Goal: Find contact information: Obtain details needed to contact an individual or organization

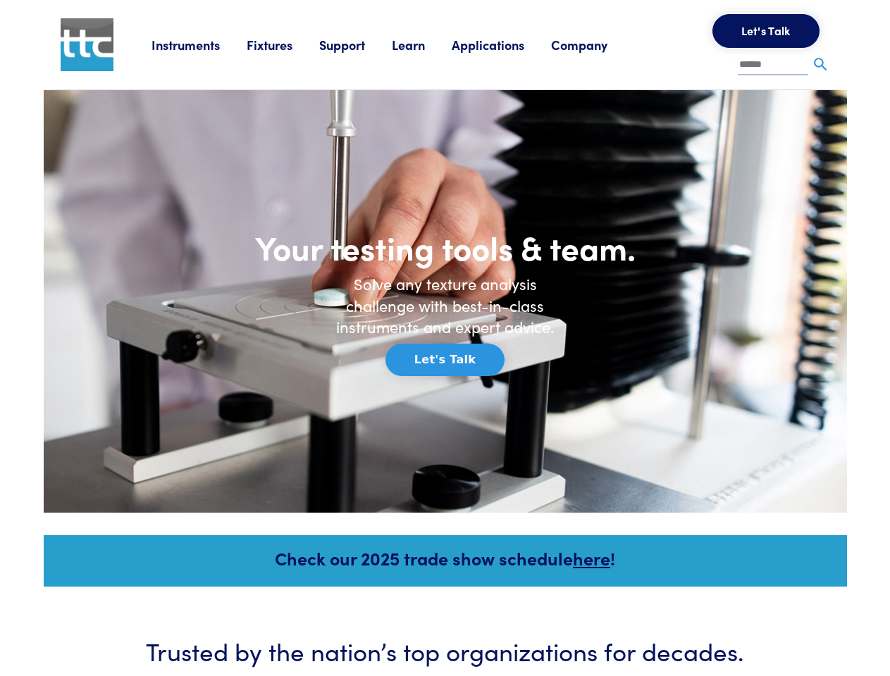
click at [444, 338] on h6 "Solve any texture analysis challenge with best-in-class instruments and expert …" at bounding box center [444, 305] width 239 height 65
click at [199, 44] on link "Instruments" at bounding box center [198, 45] width 95 height 18
click at [285, 44] on link "Fixtures" at bounding box center [283, 45] width 73 height 18
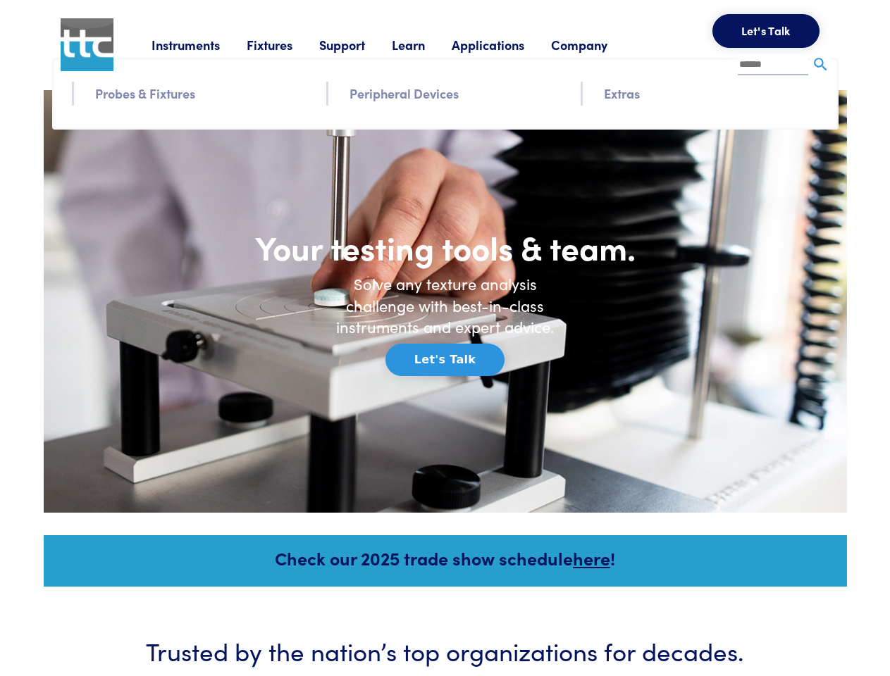
click at [358, 44] on link "Support" at bounding box center [355, 45] width 73 height 18
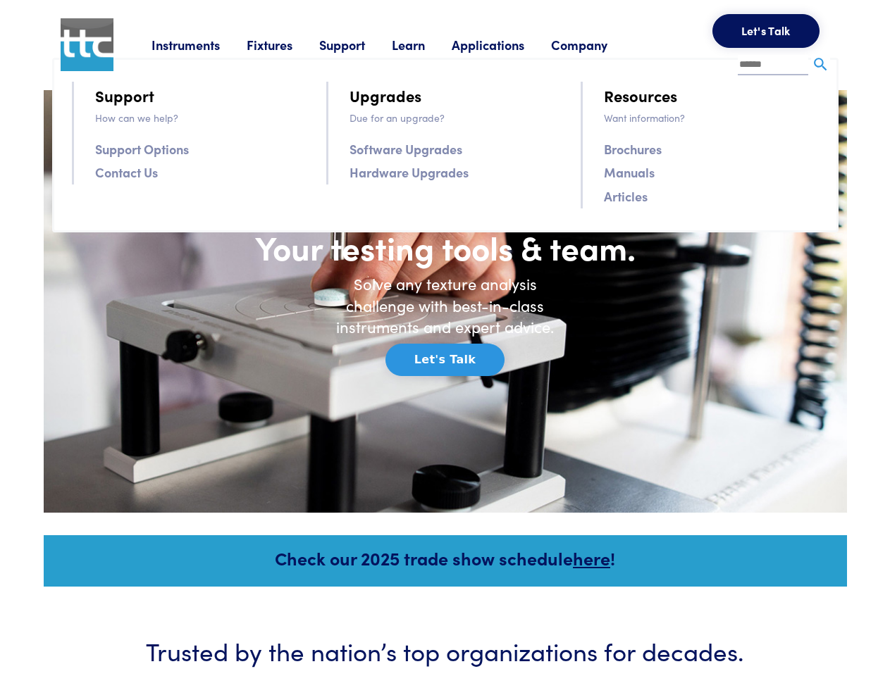
click at [425, 44] on link "Learn" at bounding box center [422, 45] width 60 height 18
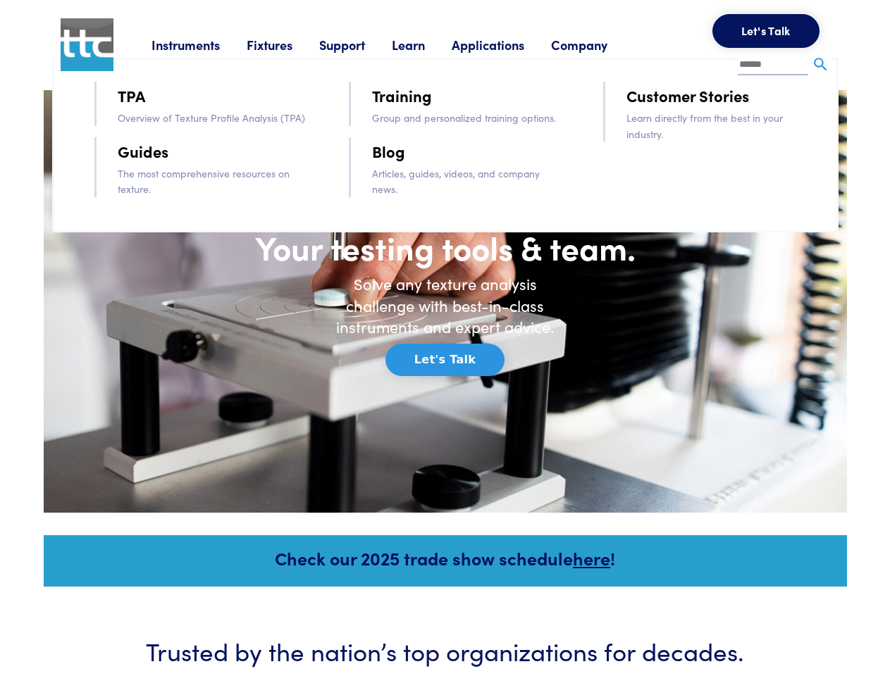
click at [506, 44] on link "Applications" at bounding box center [500, 45] width 99 height 18
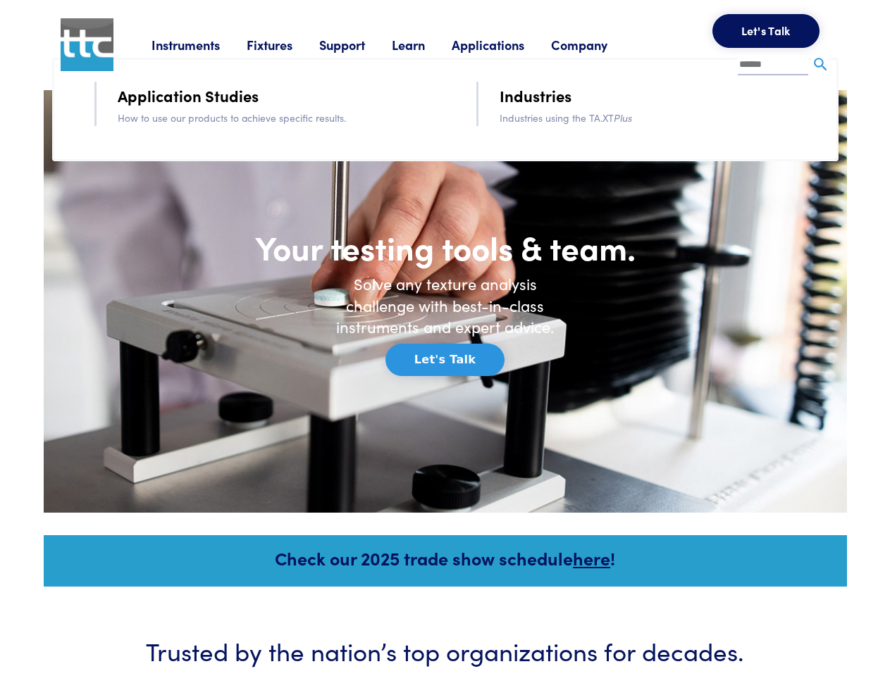
click at [597, 44] on link "Company" at bounding box center [592, 45] width 83 height 18
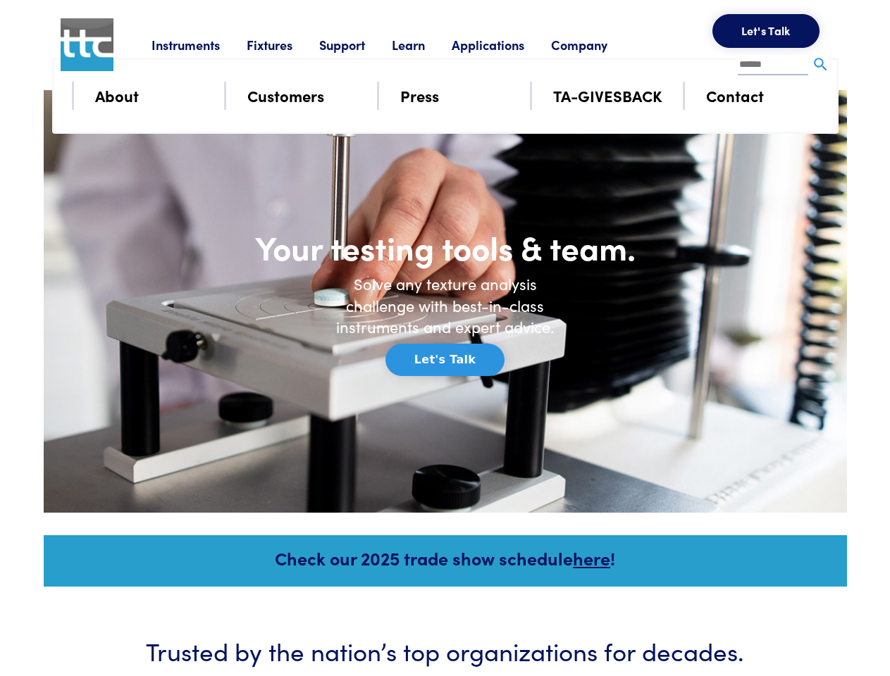
click at [766, 31] on button "Let's Talk" at bounding box center [765, 31] width 107 height 34
click at [0, 0] on div "**********" at bounding box center [0, 0] width 0 height 0
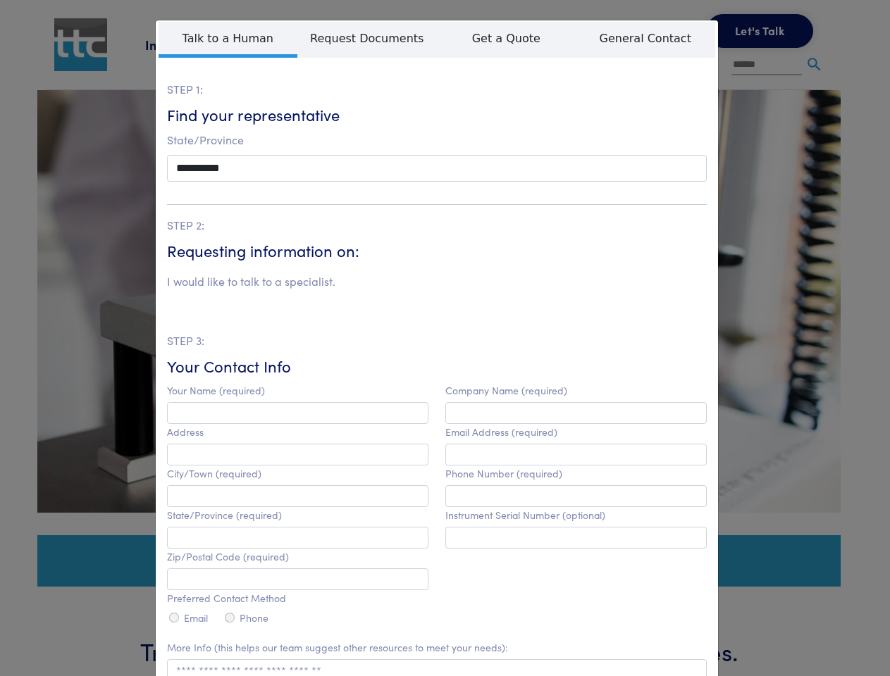
click at [445, 385] on label "Company Name (required)" at bounding box center [506, 391] width 122 height 12
